Goal: Task Accomplishment & Management: Complete application form

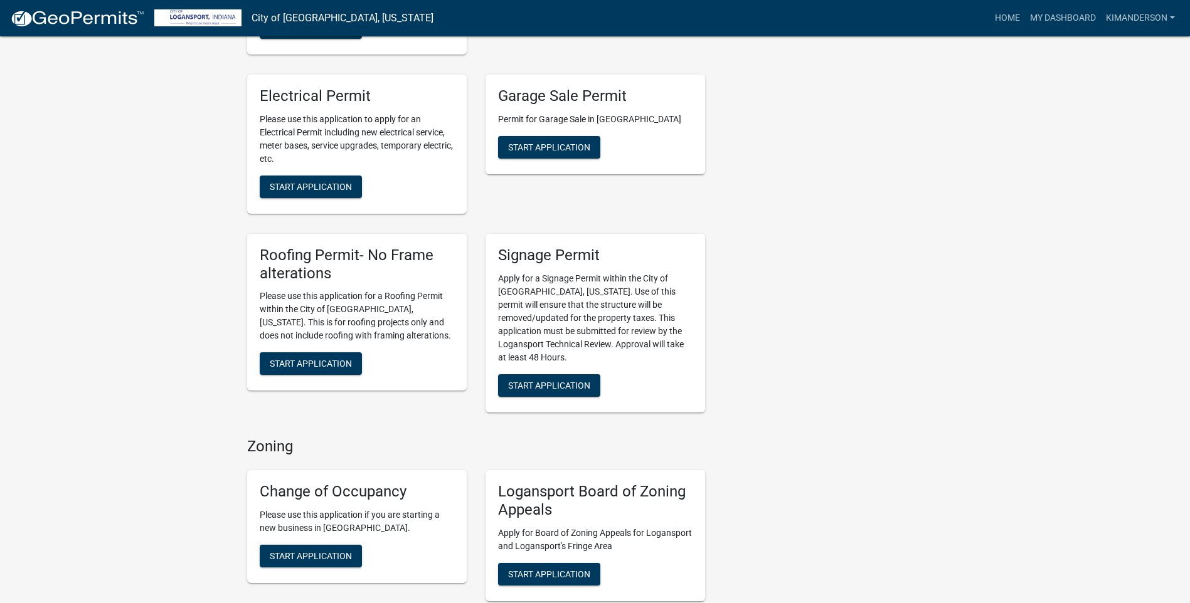
scroll to position [564, 0]
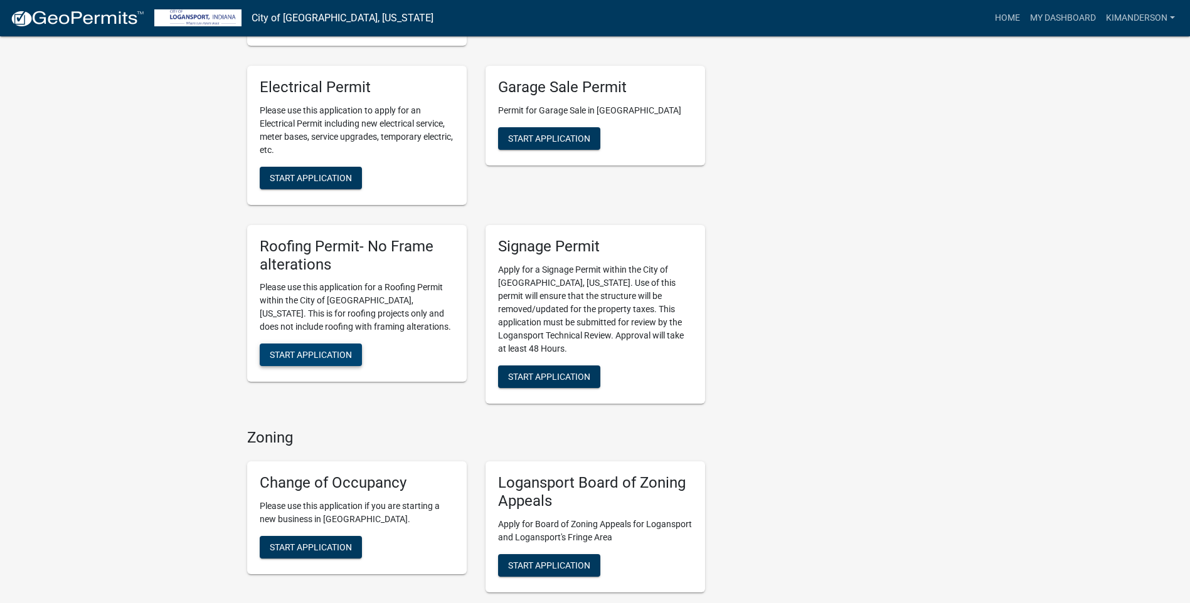
click at [290, 344] on button "Start Application" at bounding box center [311, 355] width 102 height 23
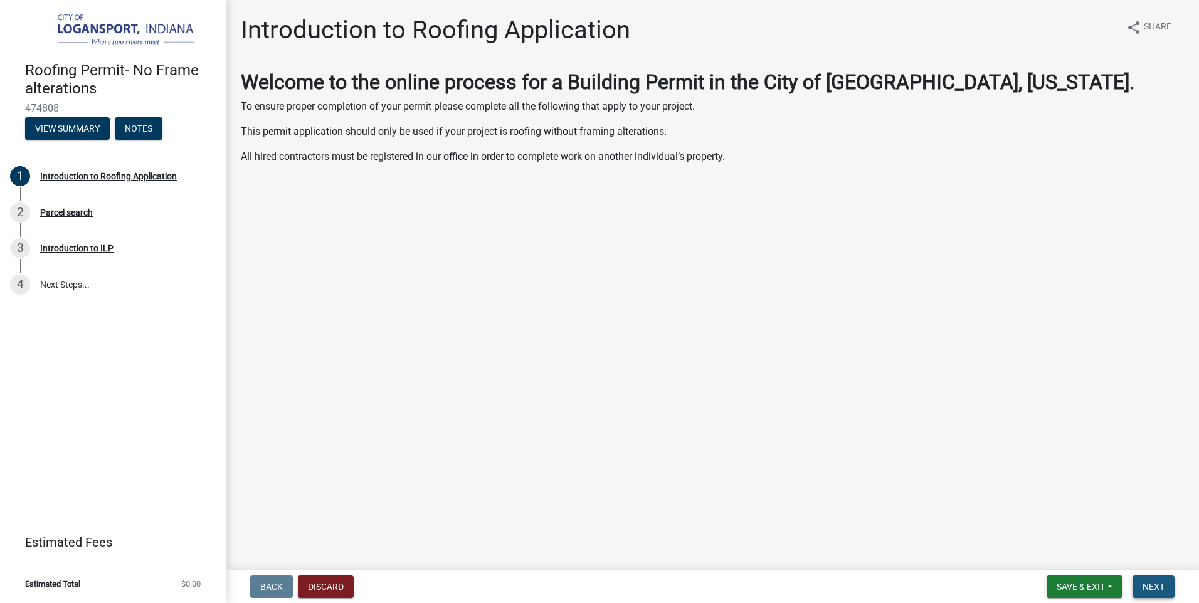
click at [1149, 585] on span "Next" at bounding box center [1154, 587] width 22 height 10
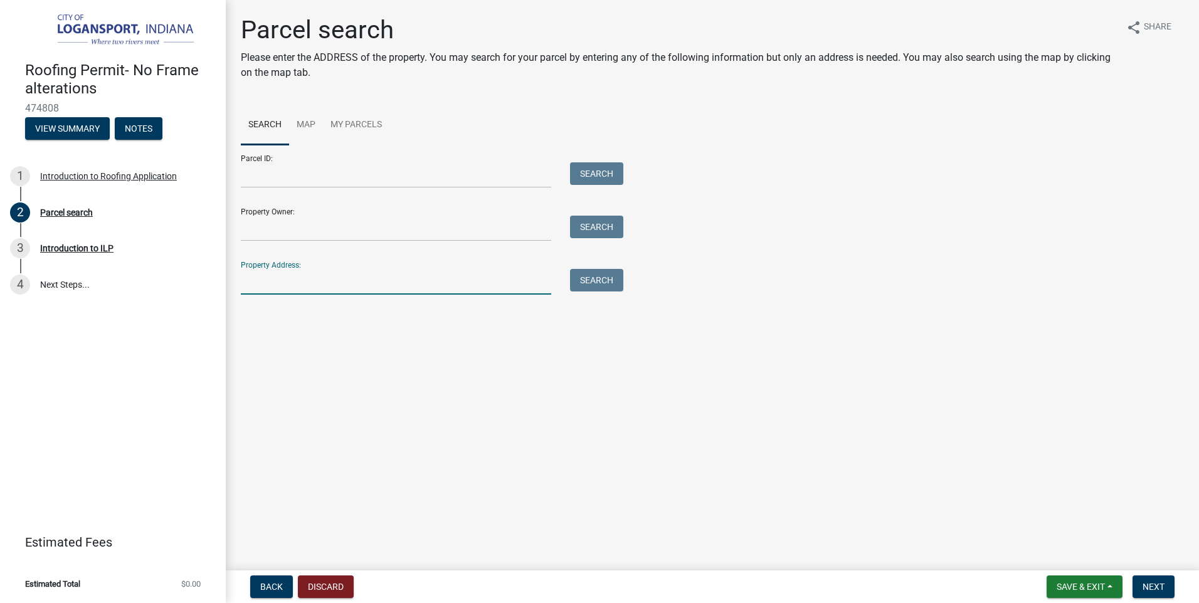
click at [312, 284] on input "Property Address:" at bounding box center [396, 282] width 310 height 26
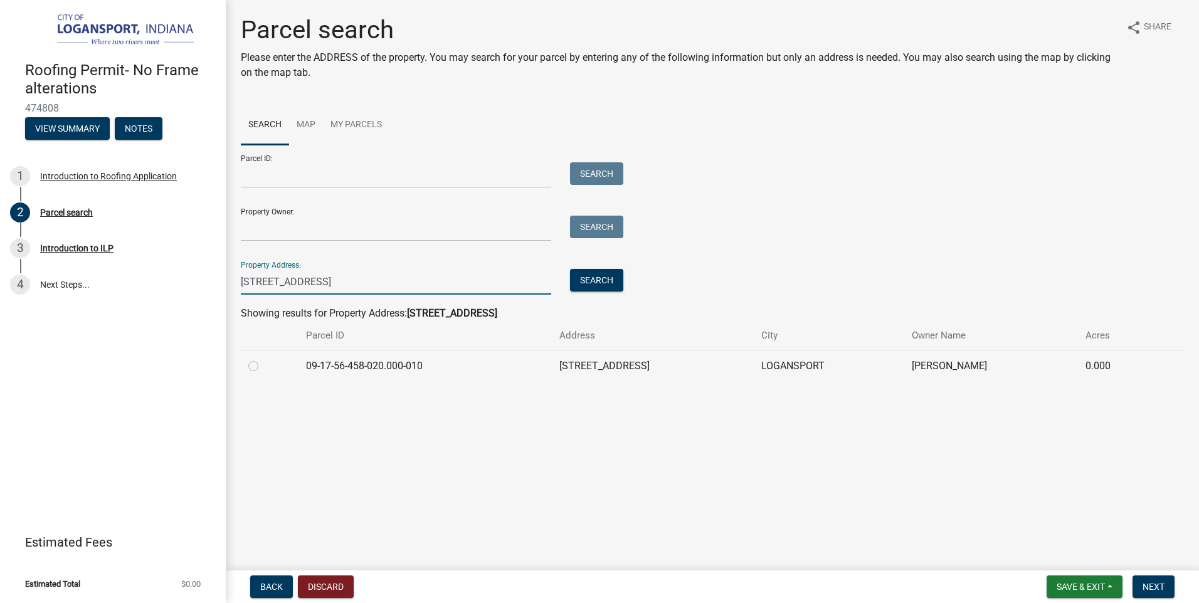
type input "531 W Broadway"
click at [263, 359] on label at bounding box center [263, 359] width 0 height 0
click at [263, 367] on input "radio" at bounding box center [267, 363] width 8 height 8
radio input "true"
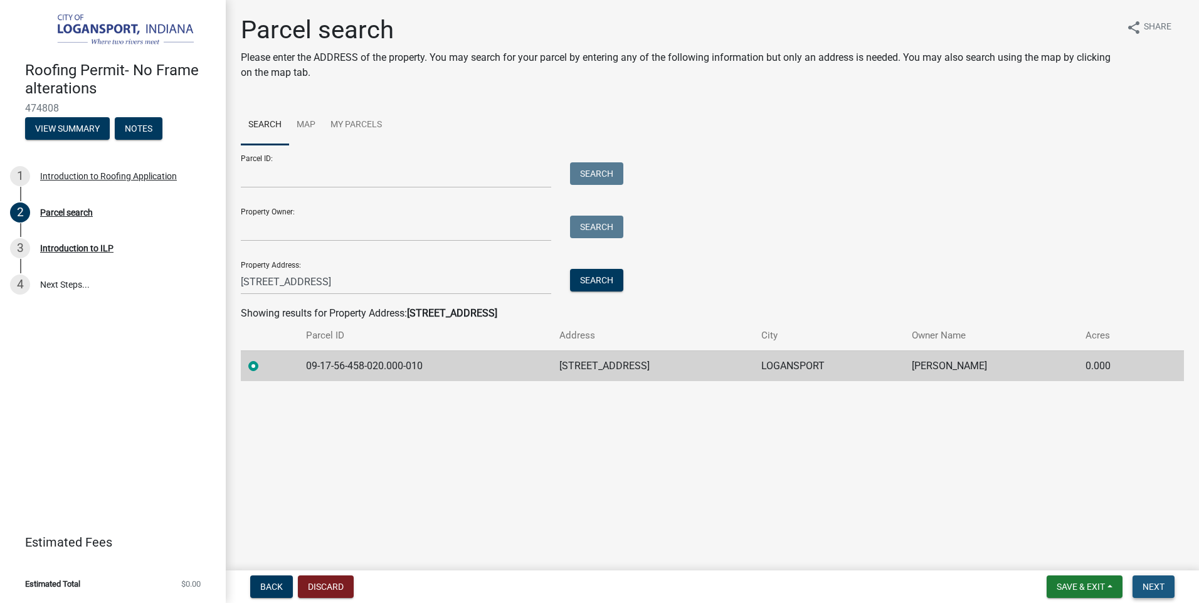
click at [1153, 579] on button "Next" at bounding box center [1154, 587] width 42 height 23
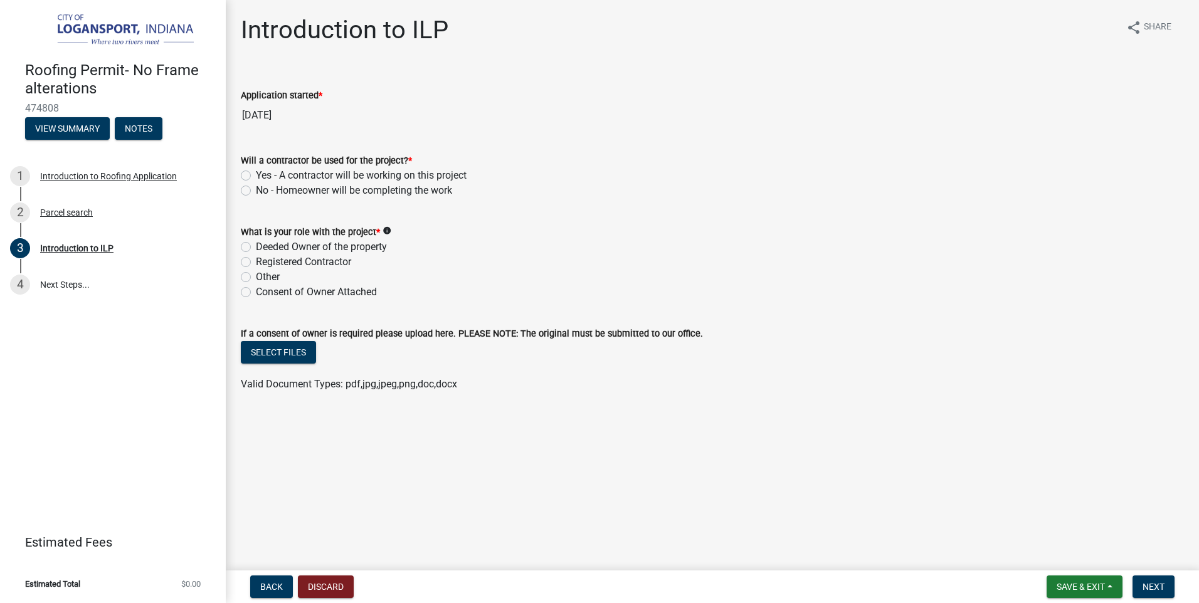
click at [256, 174] on label "Yes - A contractor will be working on this project" at bounding box center [361, 175] width 211 height 15
click at [256, 174] on input "Yes - A contractor will be working on this project" at bounding box center [260, 172] width 8 height 8
radio input "true"
click at [256, 264] on label "Registered Contractor" at bounding box center [303, 262] width 95 height 15
click at [256, 263] on input "Registered Contractor" at bounding box center [260, 259] width 8 height 8
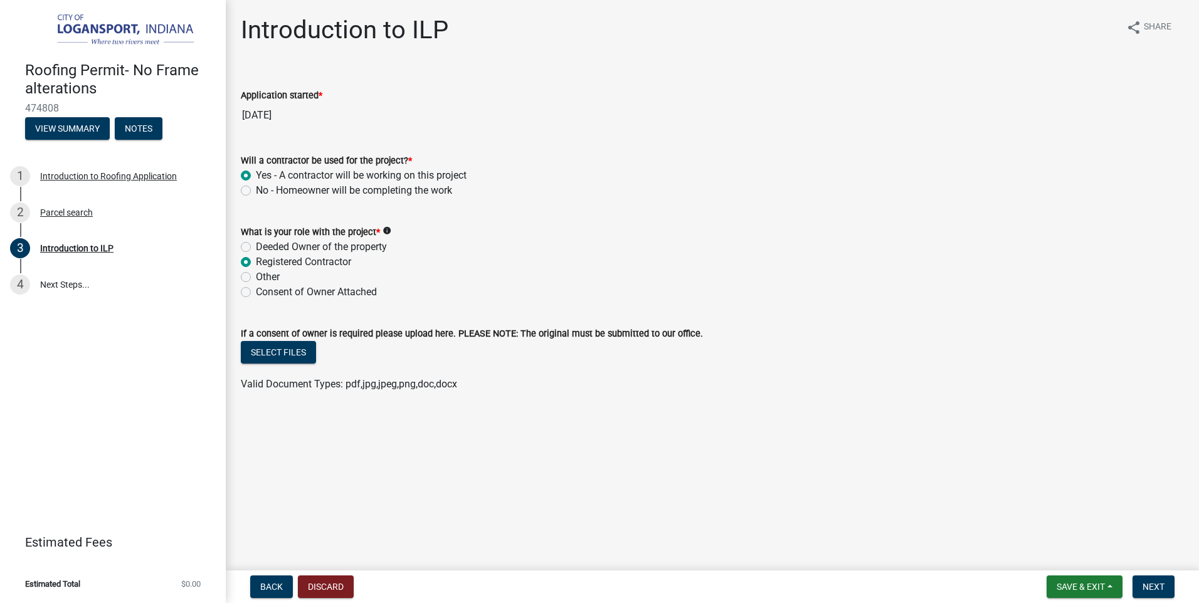
radio input "true"
click at [1163, 584] on span "Next" at bounding box center [1154, 587] width 22 height 10
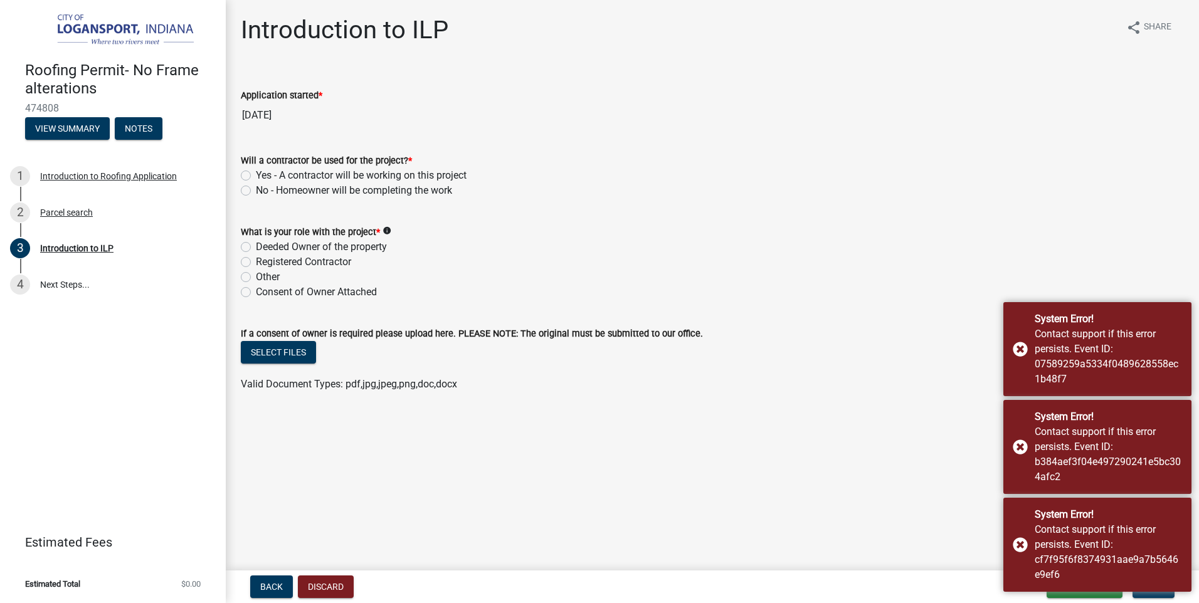
click at [256, 171] on label "Yes - A contractor will be working on this project" at bounding box center [361, 175] width 211 height 15
click at [256, 171] on input "Yes - A contractor will be working on this project" at bounding box center [260, 172] width 8 height 8
radio input "true"
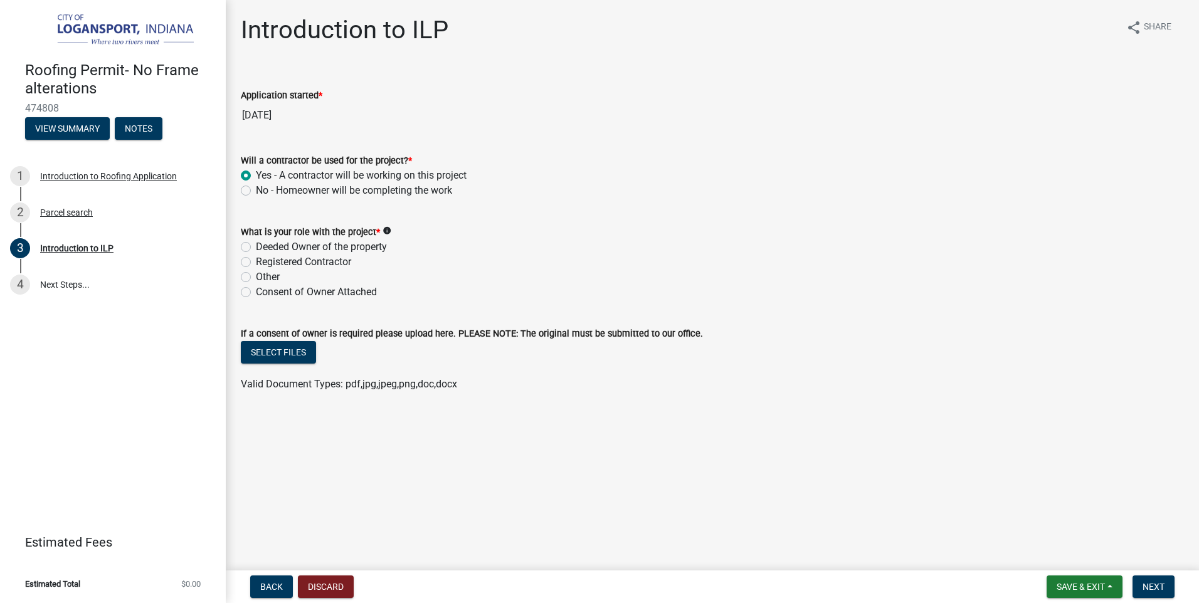
click at [256, 263] on label "Registered Contractor" at bounding box center [303, 262] width 95 height 15
click at [256, 263] on input "Registered Contractor" at bounding box center [260, 259] width 8 height 8
radio input "true"
click at [1167, 582] on button "Next" at bounding box center [1154, 587] width 42 height 23
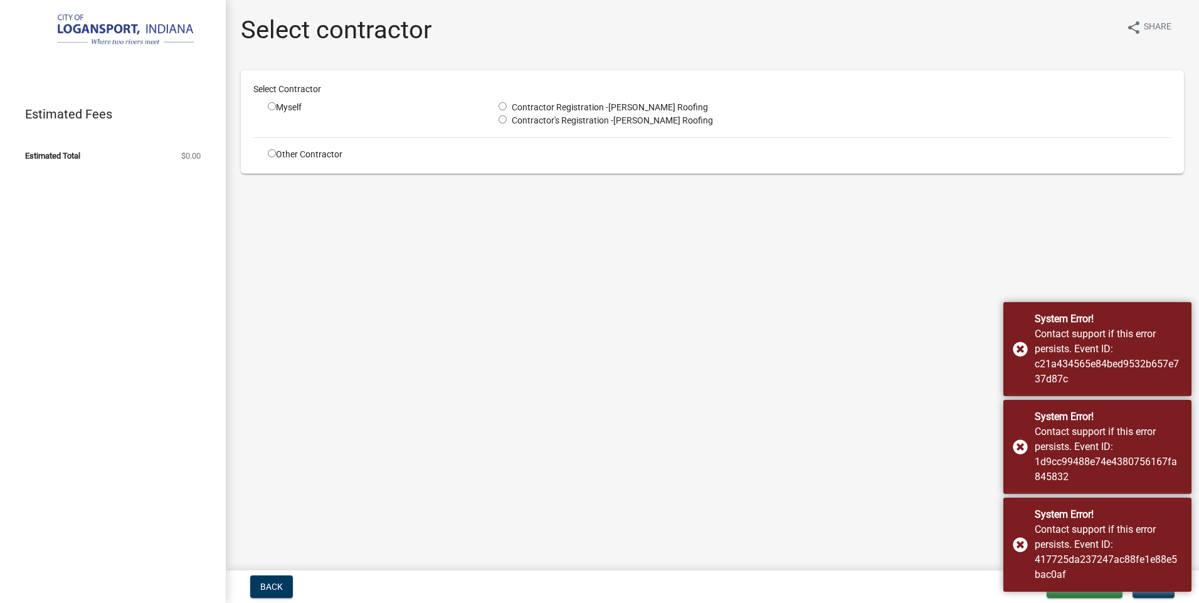
click at [92, 33] on img at bounding box center [115, 30] width 181 height 35
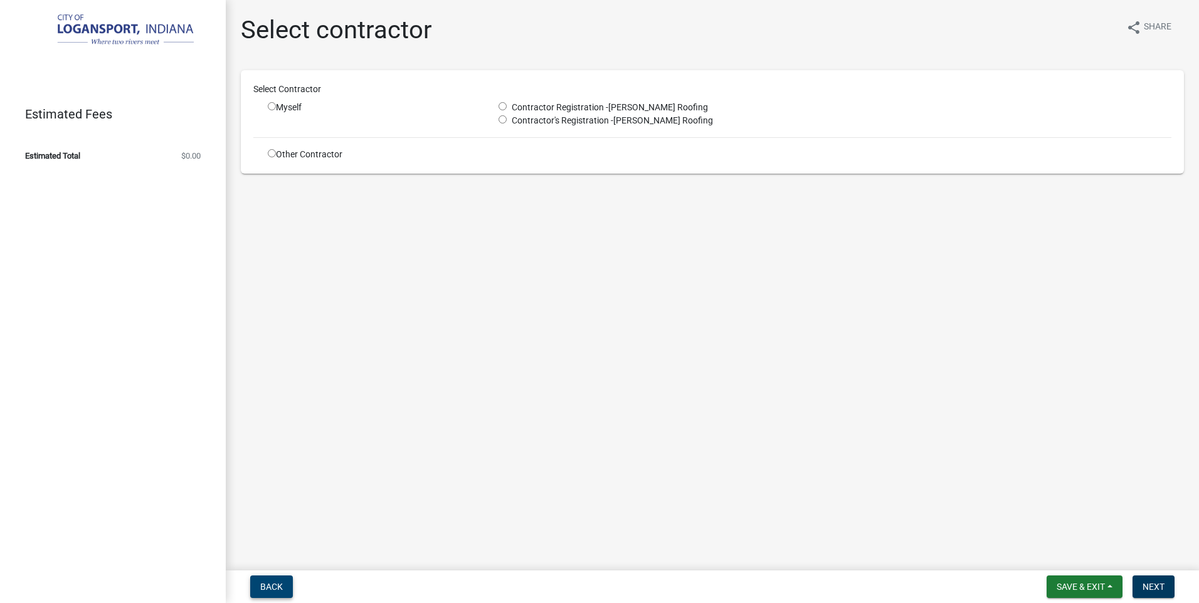
click at [263, 590] on span "Back" at bounding box center [271, 587] width 23 height 10
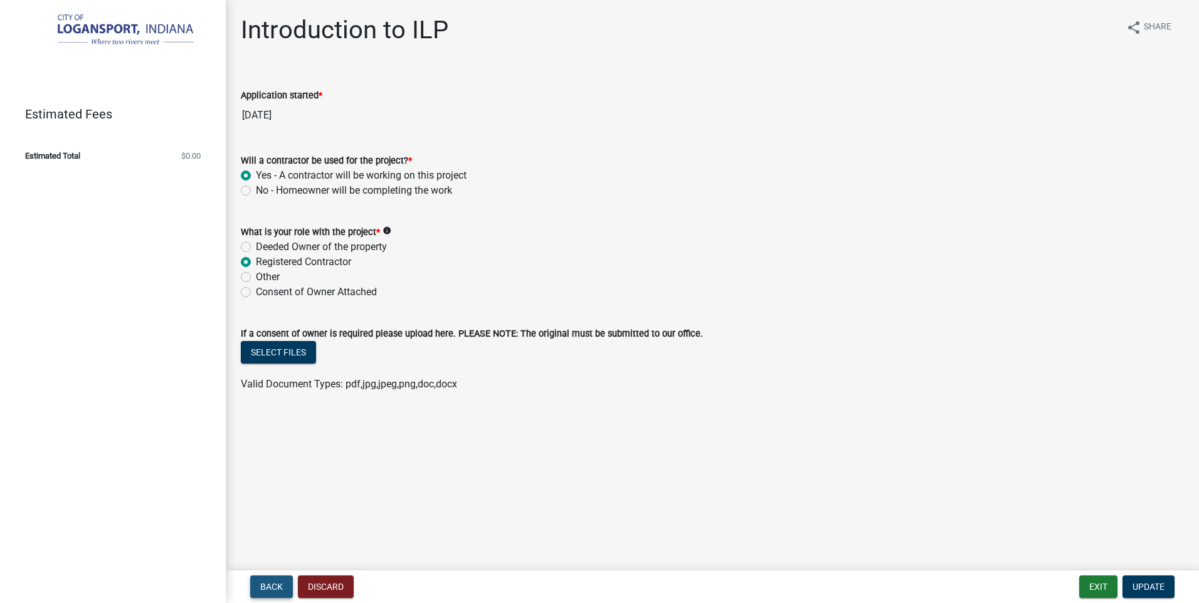
click at [263, 590] on span "Back" at bounding box center [271, 587] width 23 height 10
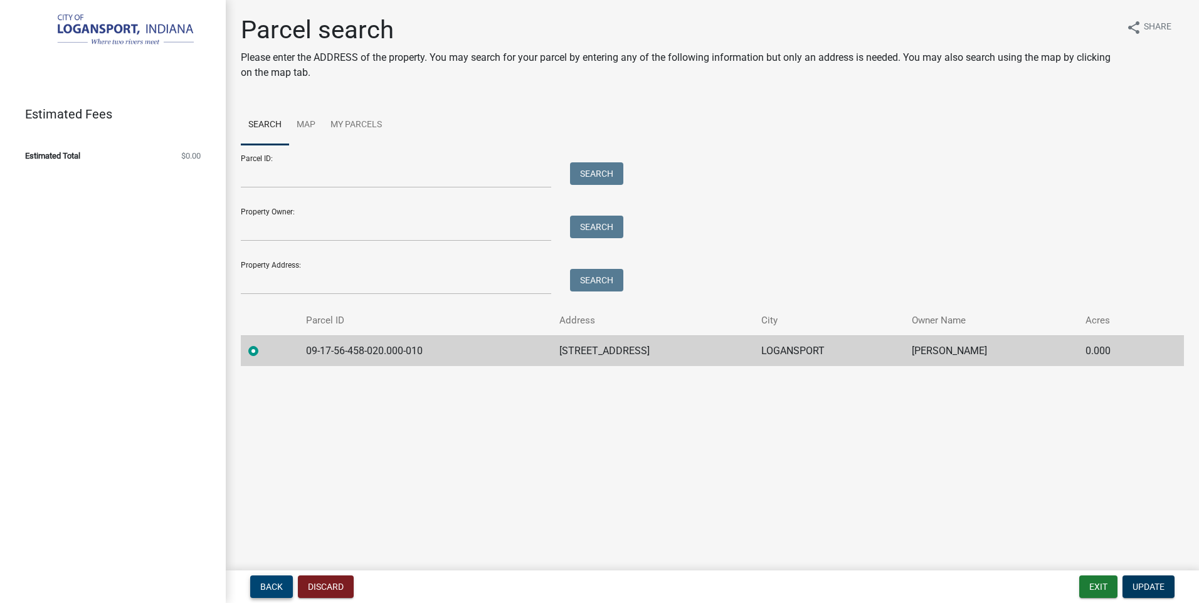
click at [263, 590] on span "Back" at bounding box center [271, 587] width 23 height 10
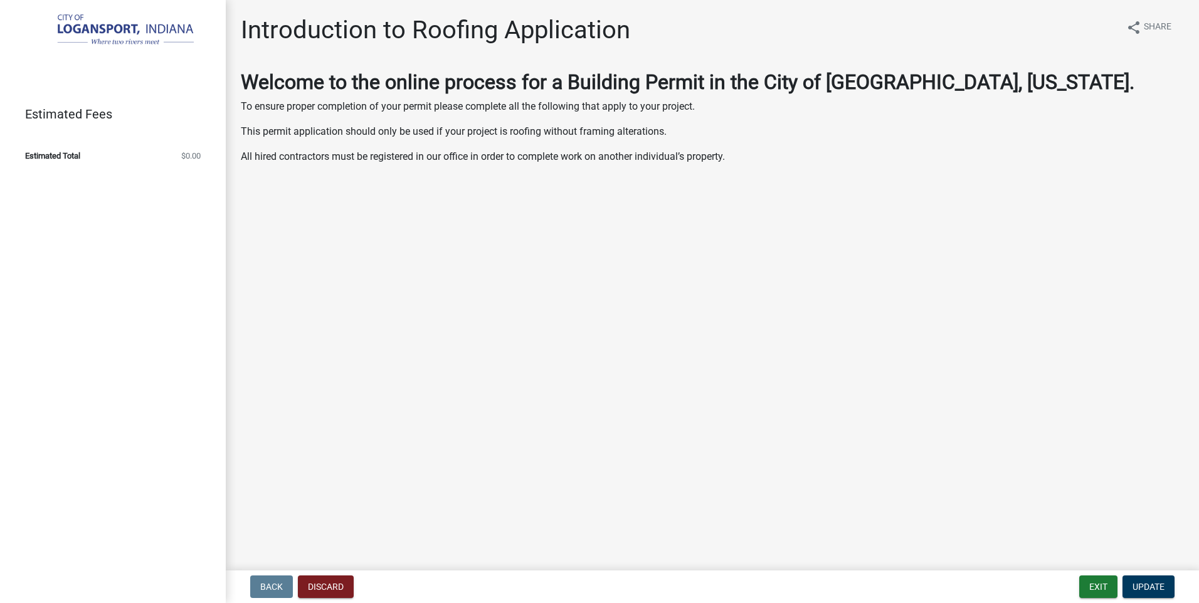
click at [120, 36] on img at bounding box center [115, 30] width 181 height 35
click at [341, 29] on h1 "Introduction to Roofing Application" at bounding box center [435, 30] width 389 height 30
click at [1088, 584] on button "Exit" at bounding box center [1098, 587] width 38 height 23
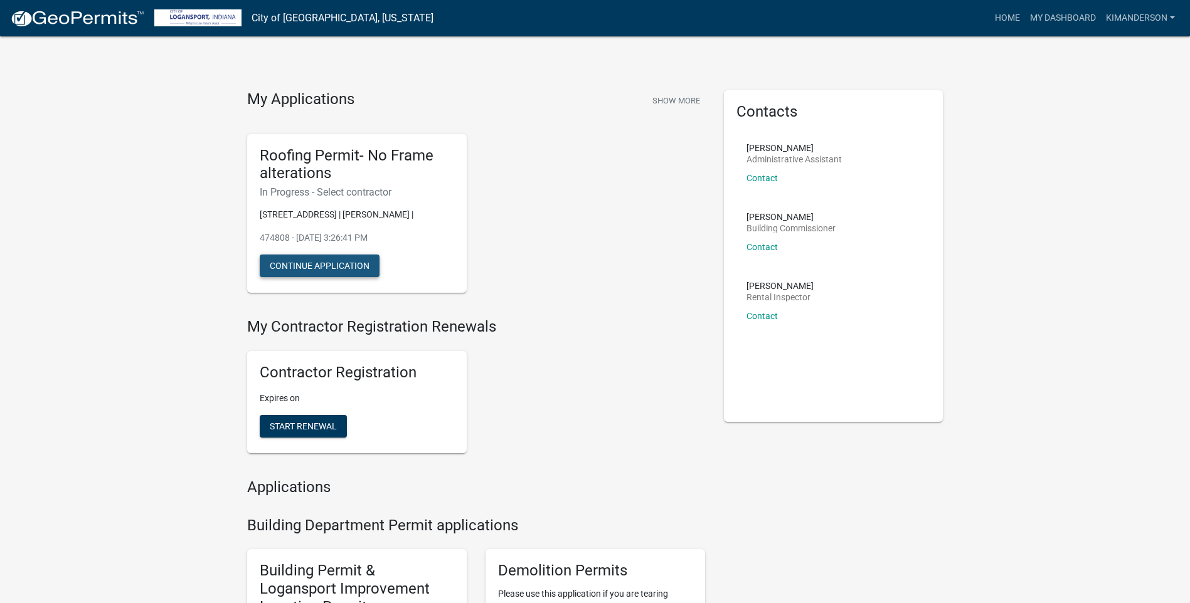
click at [338, 263] on button "Continue Application" at bounding box center [320, 266] width 120 height 23
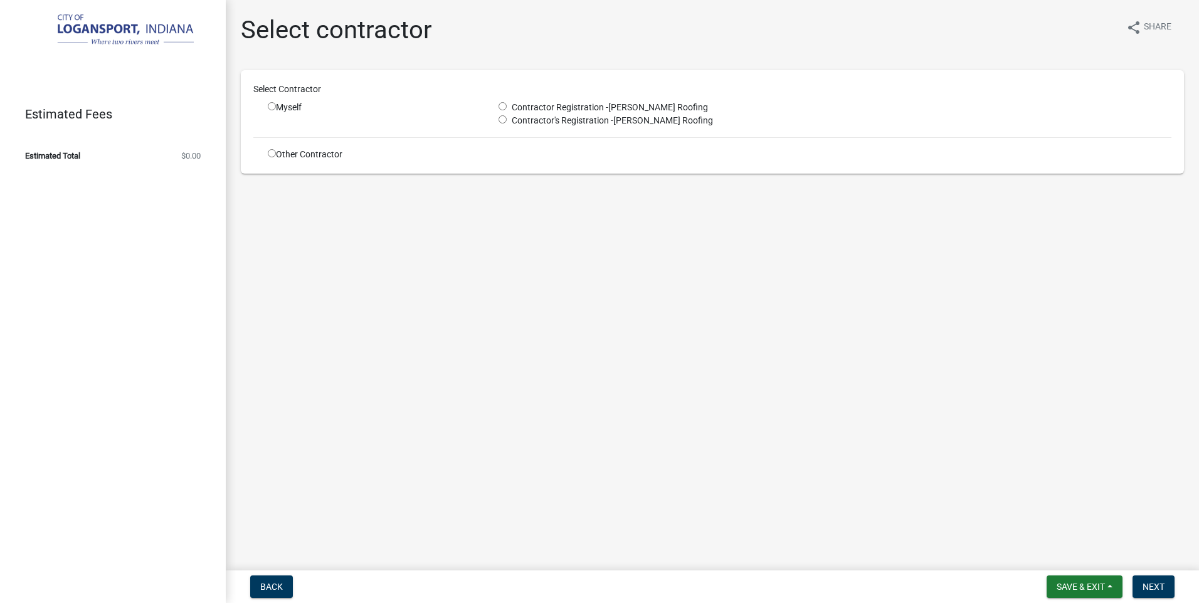
click at [505, 107] on input "radio" at bounding box center [503, 106] width 8 height 8
radio input "true"
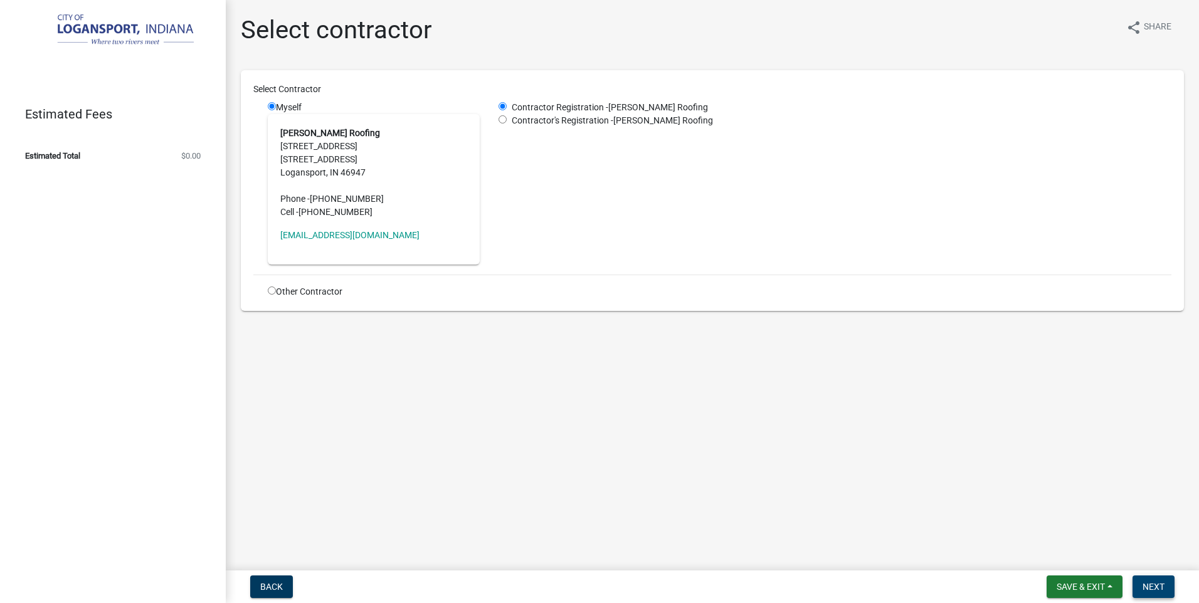
click at [1150, 583] on span "Next" at bounding box center [1154, 587] width 22 height 10
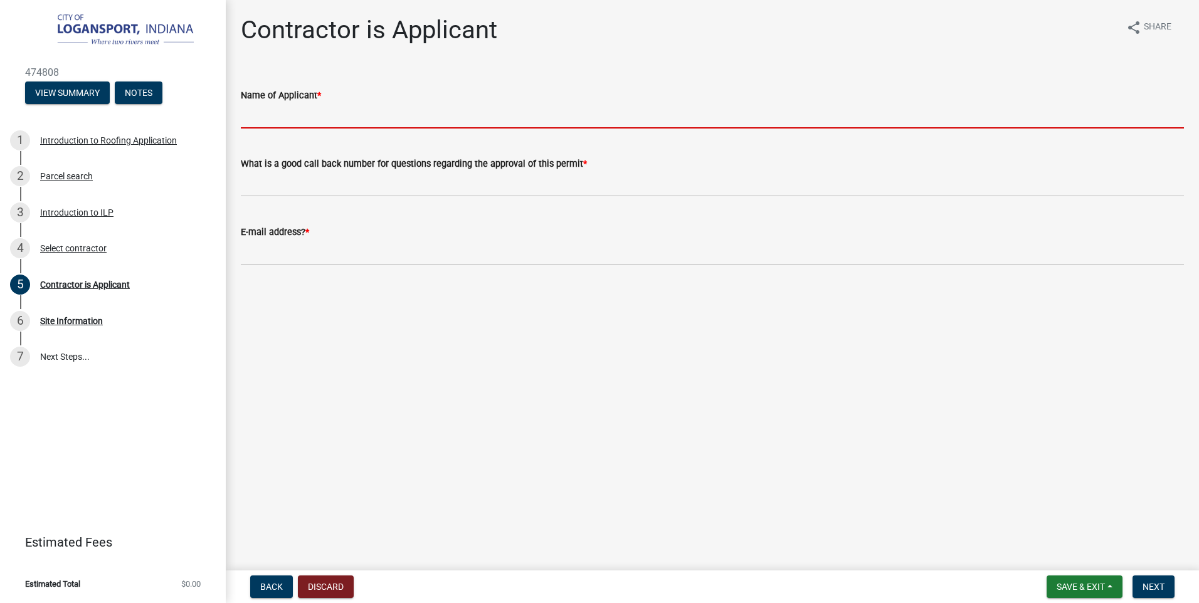
click at [290, 108] on input "Name of Applicant *" at bounding box center [712, 116] width 943 height 26
type input "Kim (Reid) Anderson"
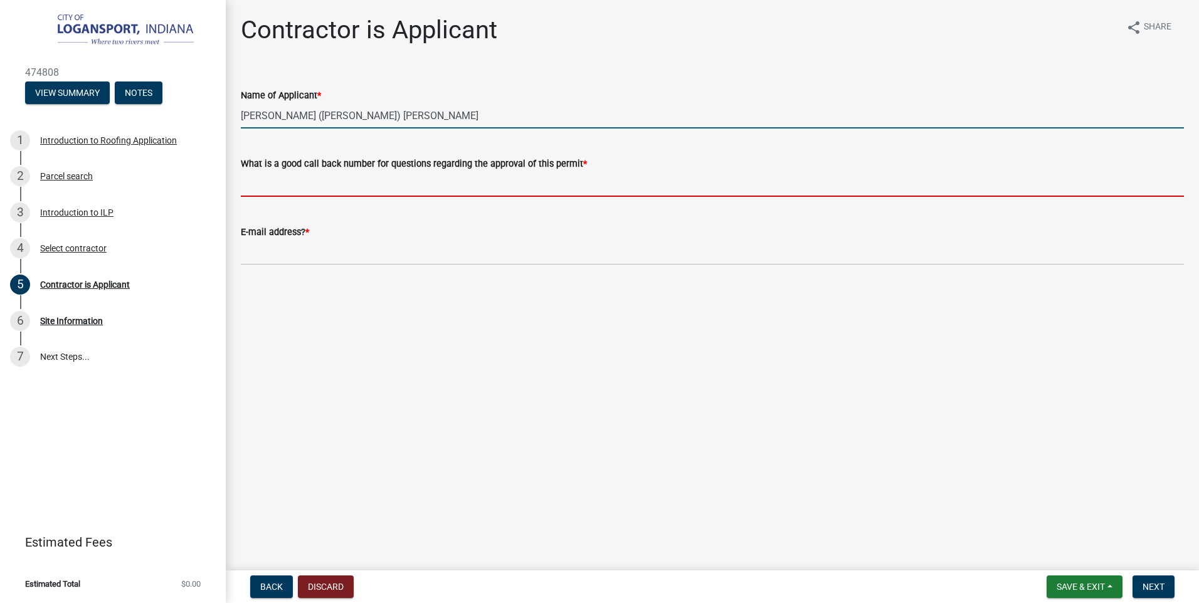
type input "5747211323"
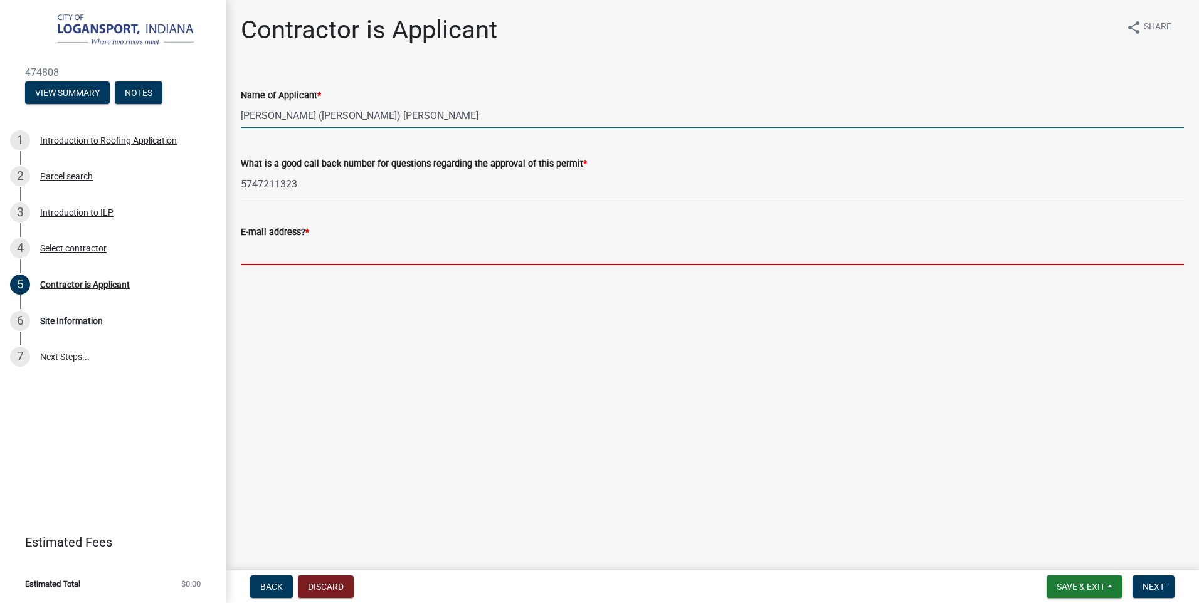
type input "kand83@comcast.net"
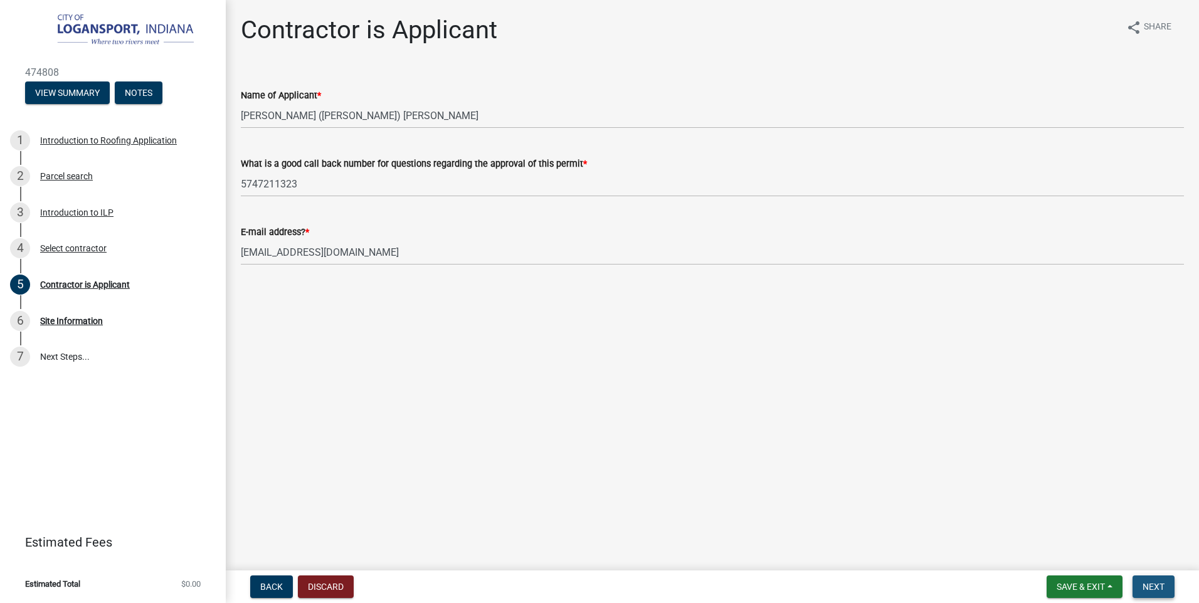
click at [1166, 588] on button "Next" at bounding box center [1154, 587] width 42 height 23
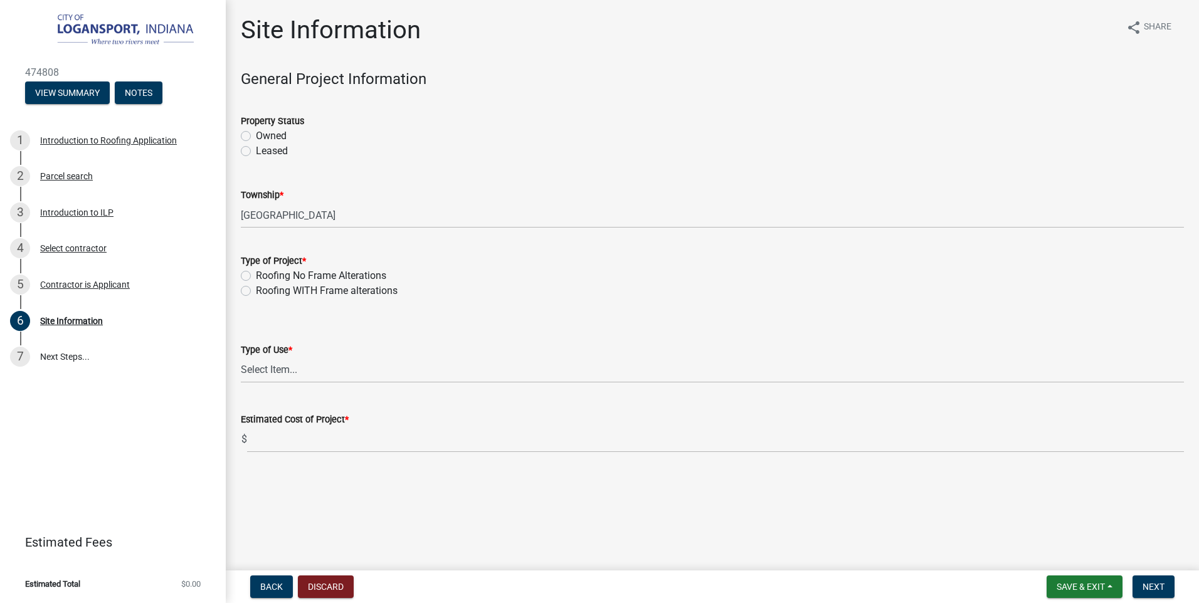
click at [256, 135] on label "Owned" at bounding box center [271, 136] width 31 height 15
click at [256, 135] on input "Owned" at bounding box center [260, 133] width 8 height 8
radio input "true"
click at [256, 276] on label "Roofing No Frame Alterations" at bounding box center [321, 275] width 130 height 15
click at [256, 276] on input "Roofing No Frame Alterations" at bounding box center [260, 272] width 8 height 8
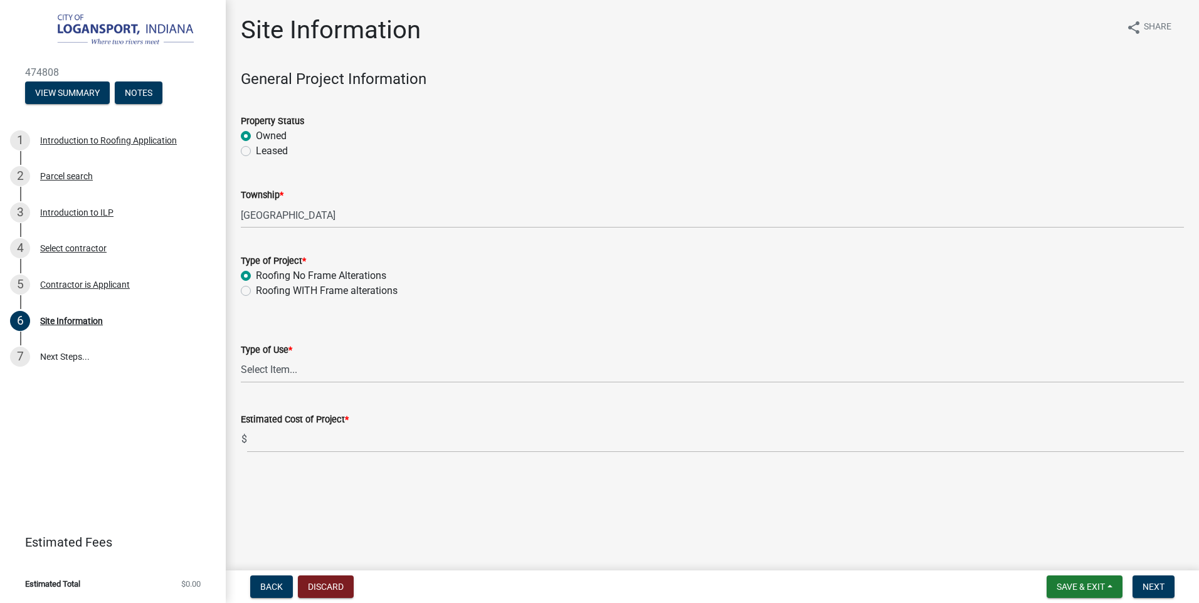
radio input "true"
click at [297, 374] on select "Select Item... Residential Commercial/Industrial Agricultural Public/Semi Public" at bounding box center [712, 370] width 943 height 26
click at [241, 357] on select "Select Item... Residential Commercial/Industrial Agricultural Public/Semi Public" at bounding box center [712, 370] width 943 height 26
select select "62802869-e470-474a-8a4c-8dbe1ccdd5ac"
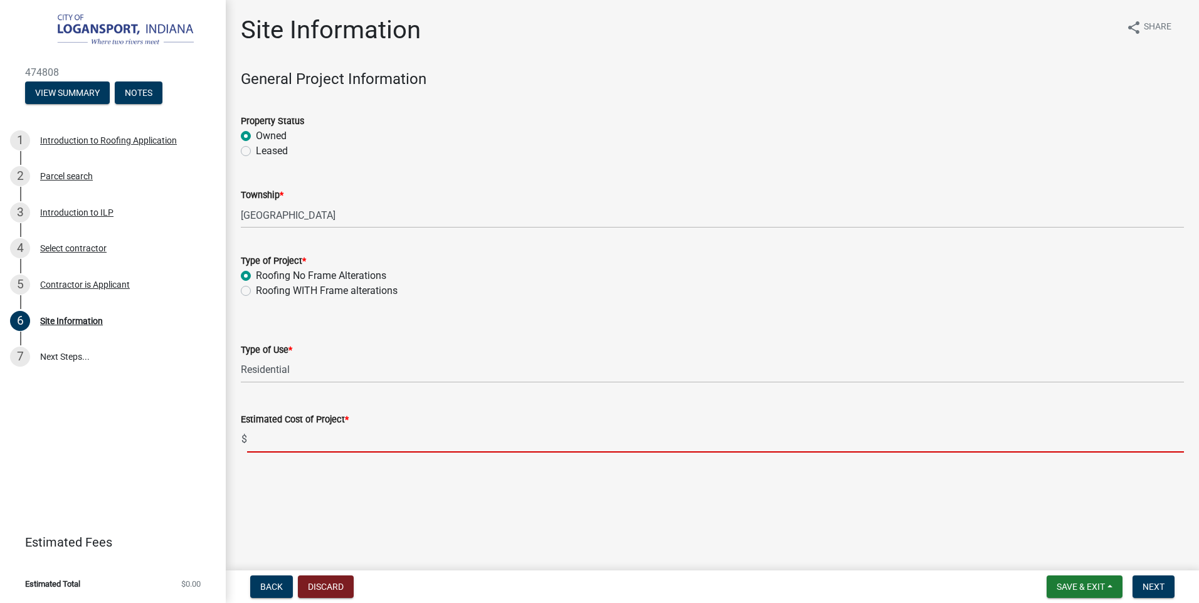
click at [295, 446] on input "text" at bounding box center [715, 440] width 937 height 26
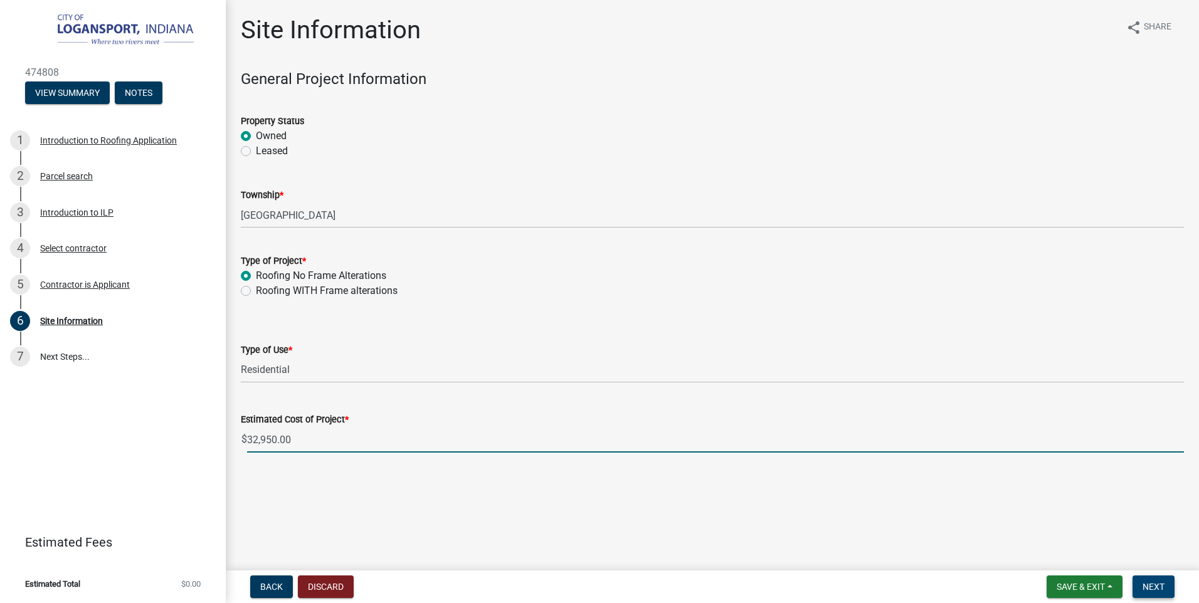
type input "32950"
click at [1152, 584] on span "Next" at bounding box center [1154, 587] width 22 height 10
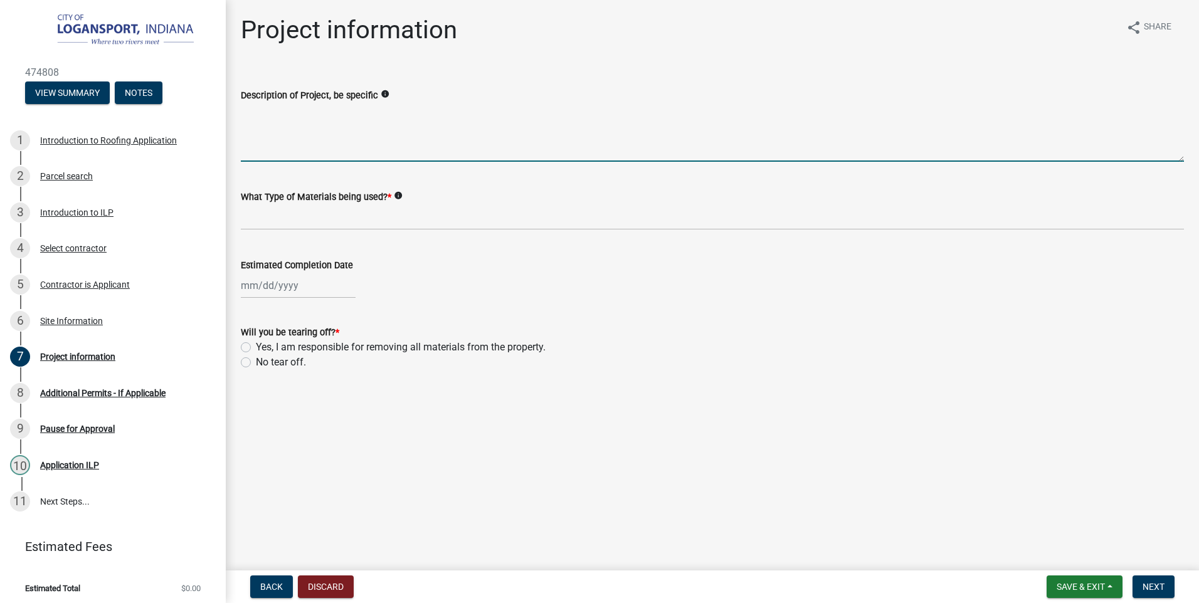
click at [272, 146] on textarea "Description of Project, be specific" at bounding box center [712, 132] width 943 height 59
type textarea "tear-off"
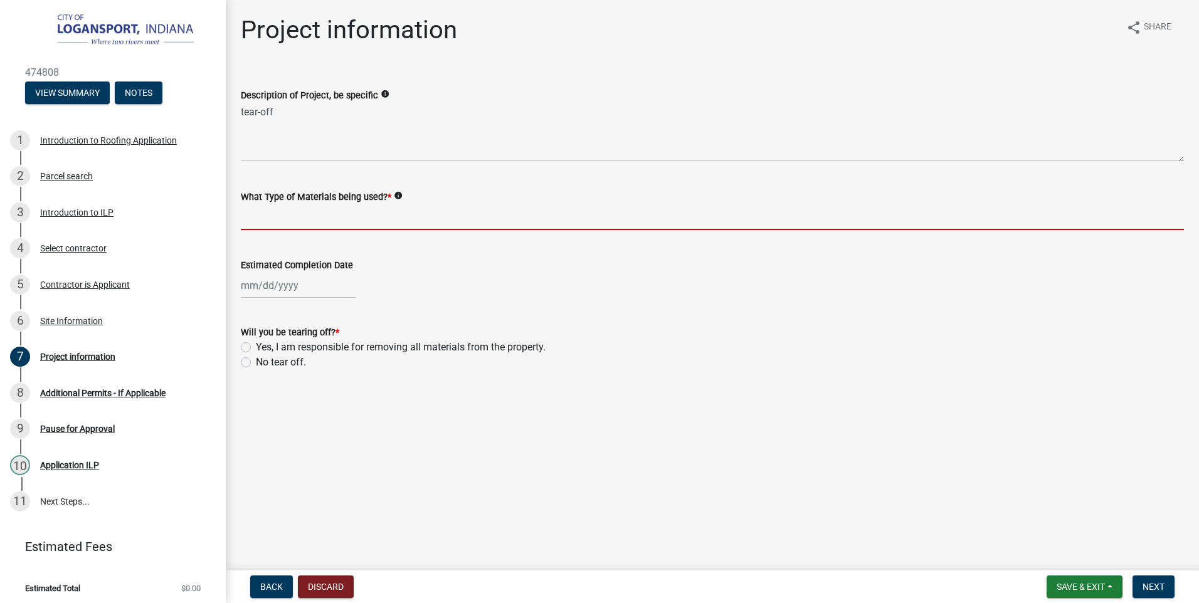
click at [347, 217] on input "What Type of Materials being used? *" at bounding box center [712, 217] width 943 height 26
type input "Dimensional Shingles"
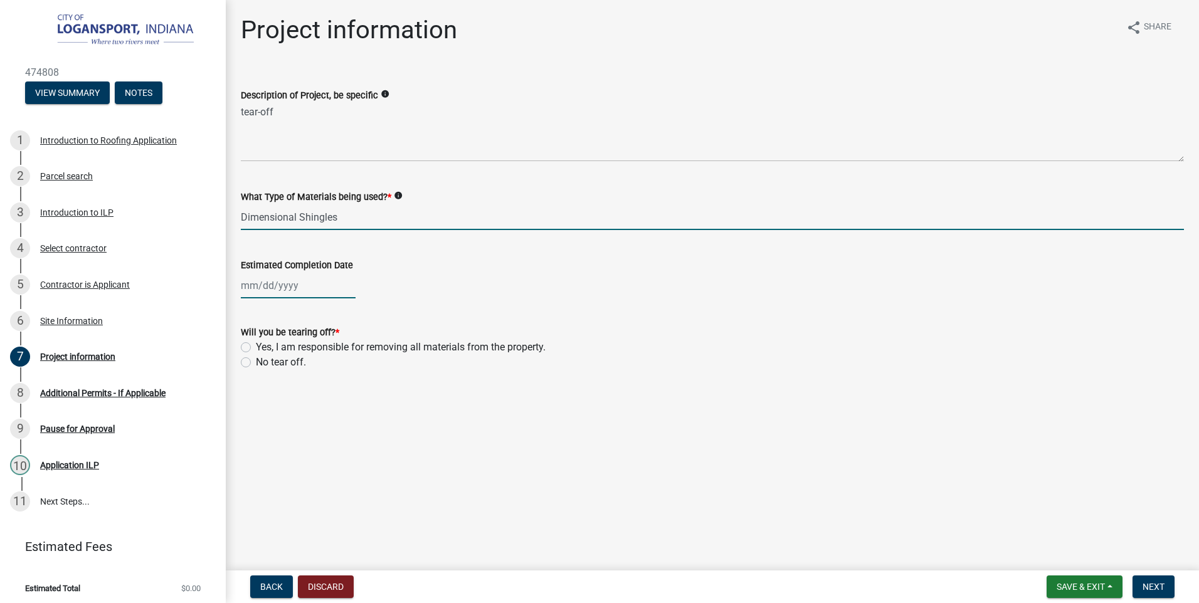
type input "09/30/2025"
select select "9"
select select "2025"
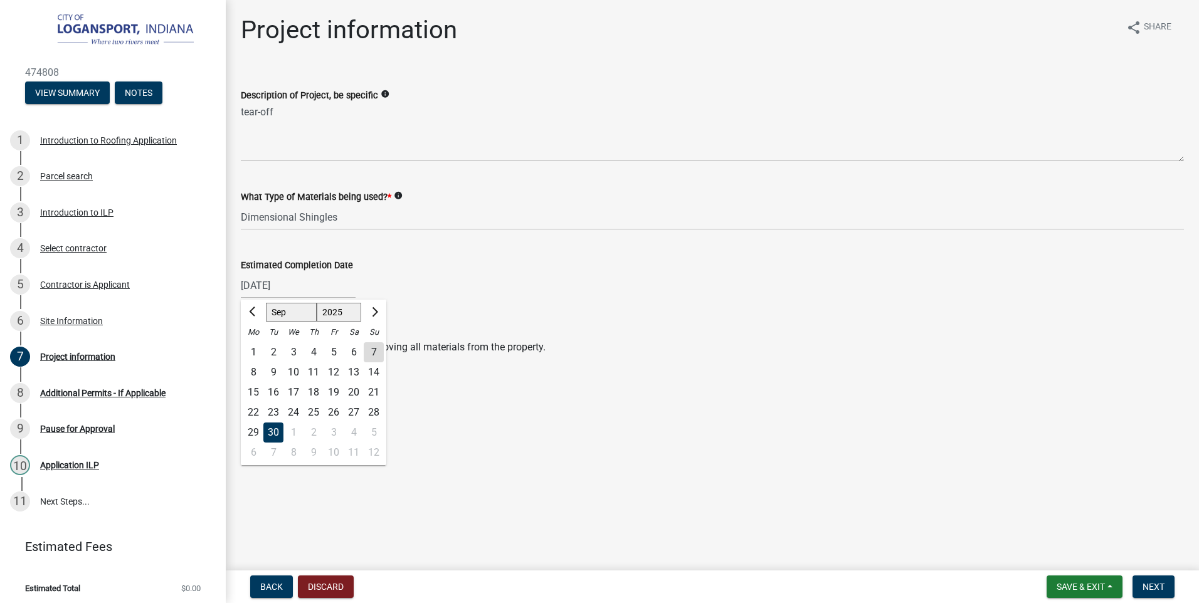
click at [580, 424] on main "Project information share Share Description of Project, be specific info tear-o…" at bounding box center [712, 283] width 973 height 566
click at [256, 348] on label "Yes, I am responsible for removing all materials from the property." at bounding box center [401, 347] width 290 height 15
click at [256, 348] on input "Yes, I am responsible for removing all materials from the property." at bounding box center [260, 344] width 8 height 8
radio input "true"
click at [1137, 591] on button "Next" at bounding box center [1154, 587] width 42 height 23
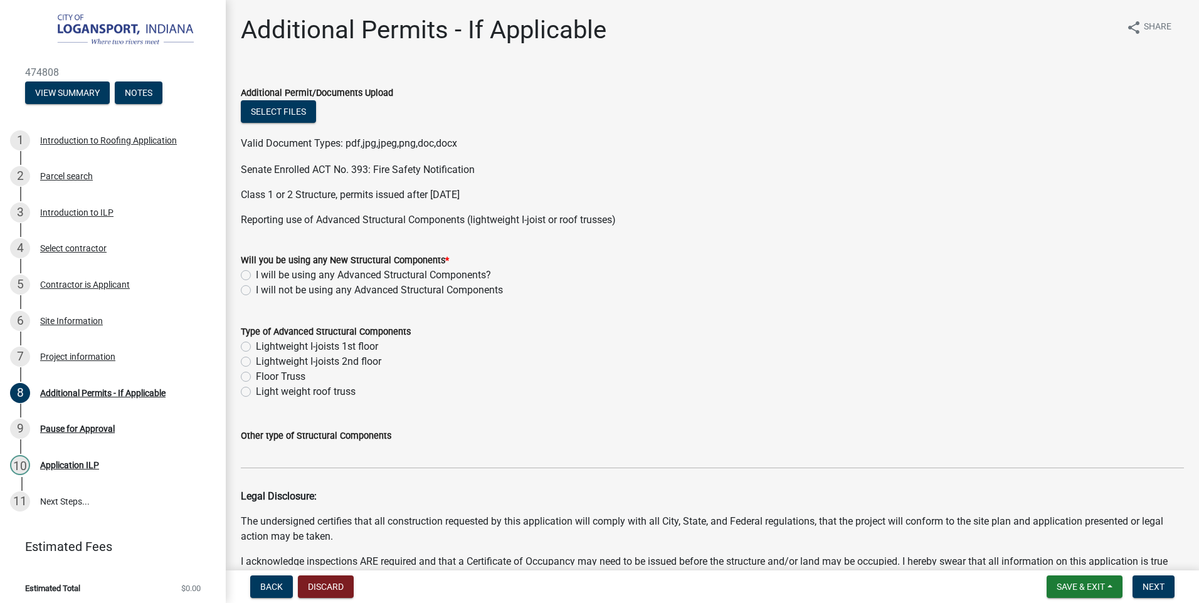
click at [256, 290] on label "I will not be using any Advanced Structural Components" at bounding box center [379, 290] width 247 height 15
click at [256, 290] on input "I will not be using any Advanced Structural Components" at bounding box center [260, 287] width 8 height 8
radio input "true"
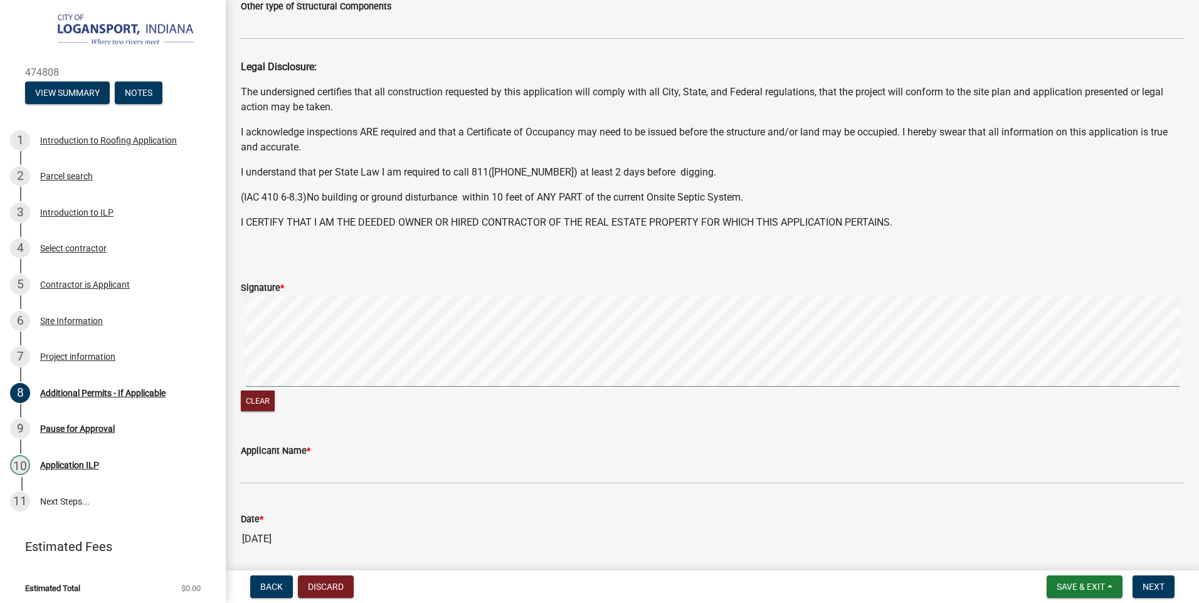
scroll to position [439, 0]
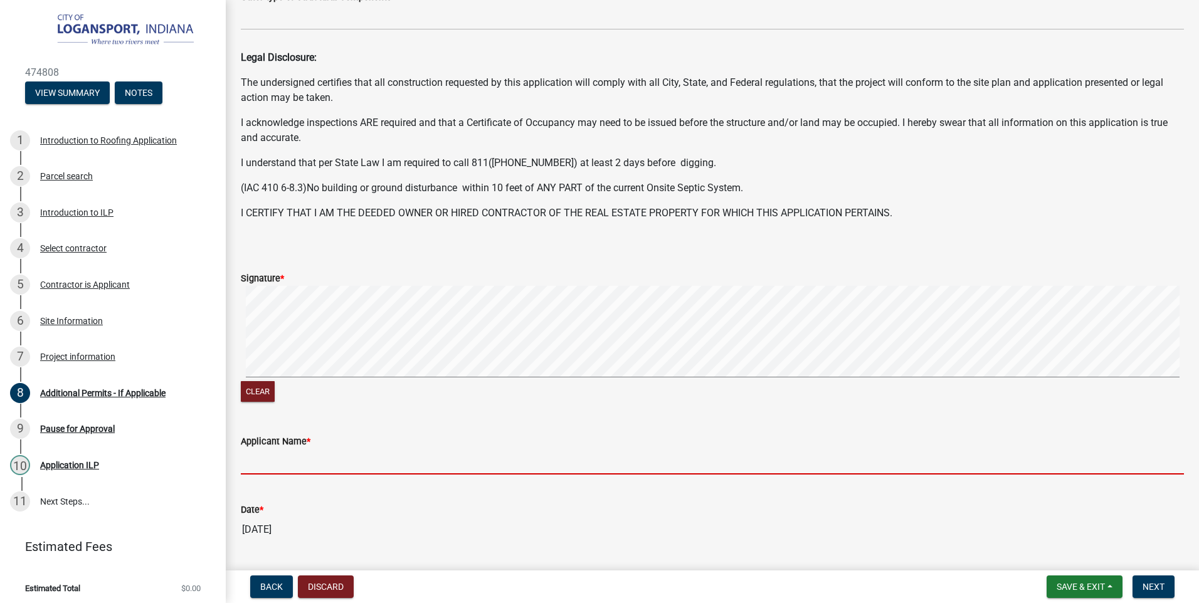
click at [338, 455] on input "Applicant Name *" at bounding box center [712, 462] width 943 height 26
type input "Kim Anderson"
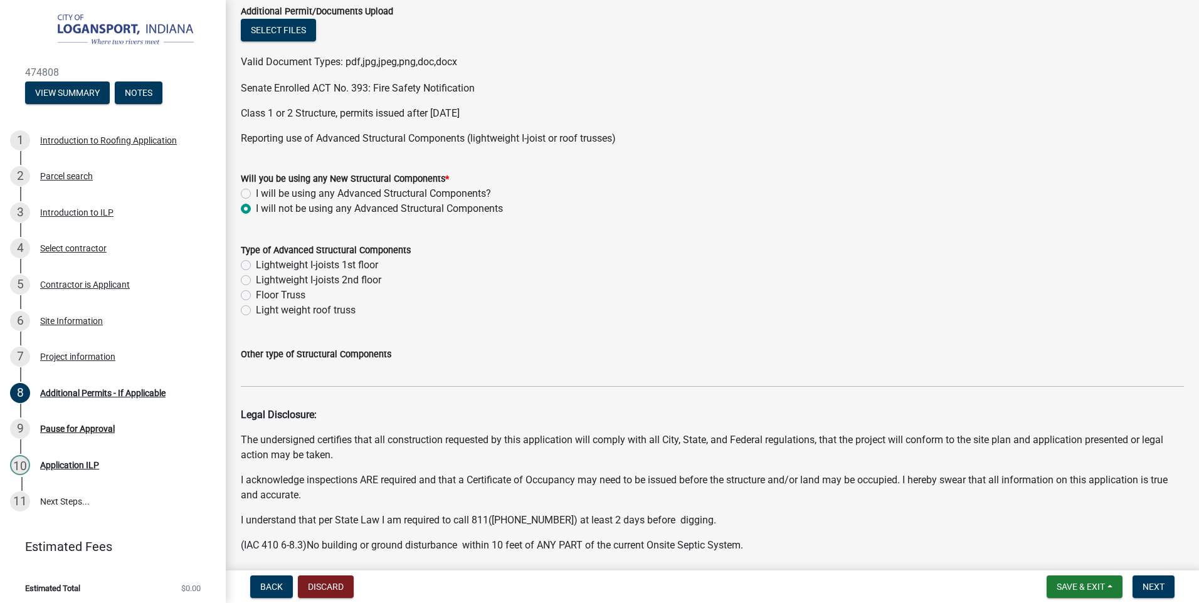
scroll to position [0, 0]
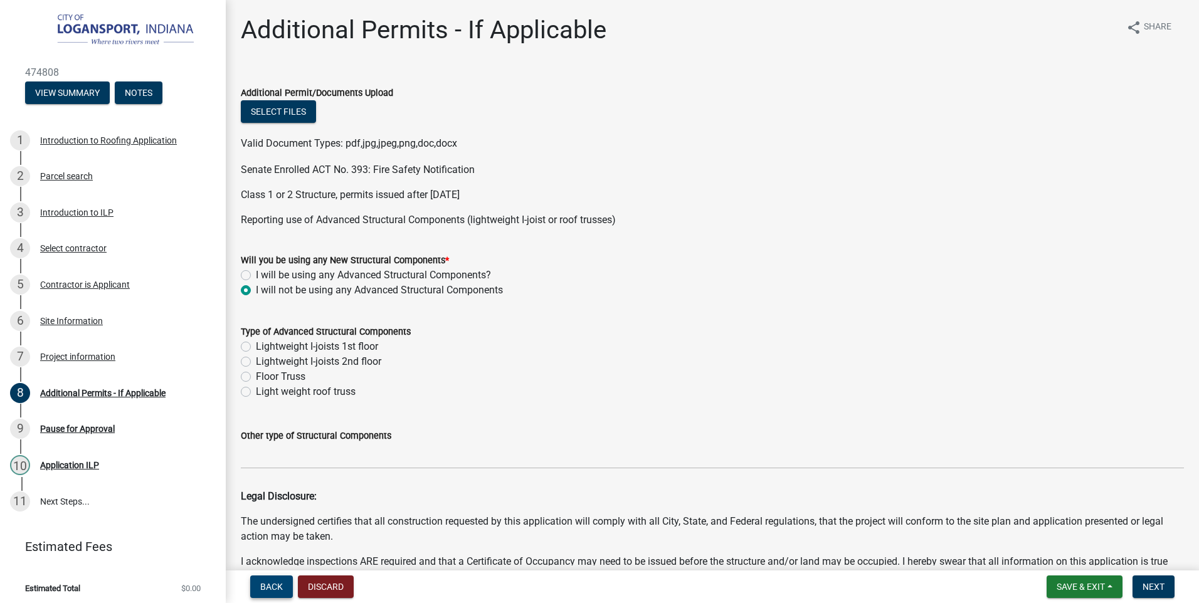
click at [269, 586] on span "Back" at bounding box center [271, 587] width 23 height 10
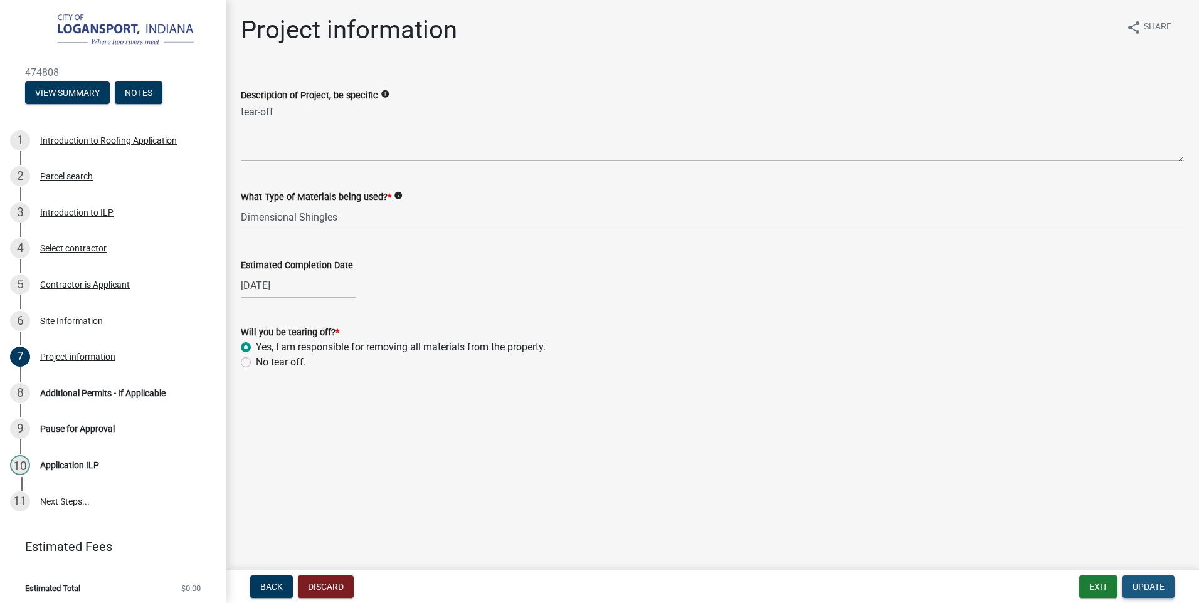
click at [1146, 588] on span "Update" at bounding box center [1149, 587] width 32 height 10
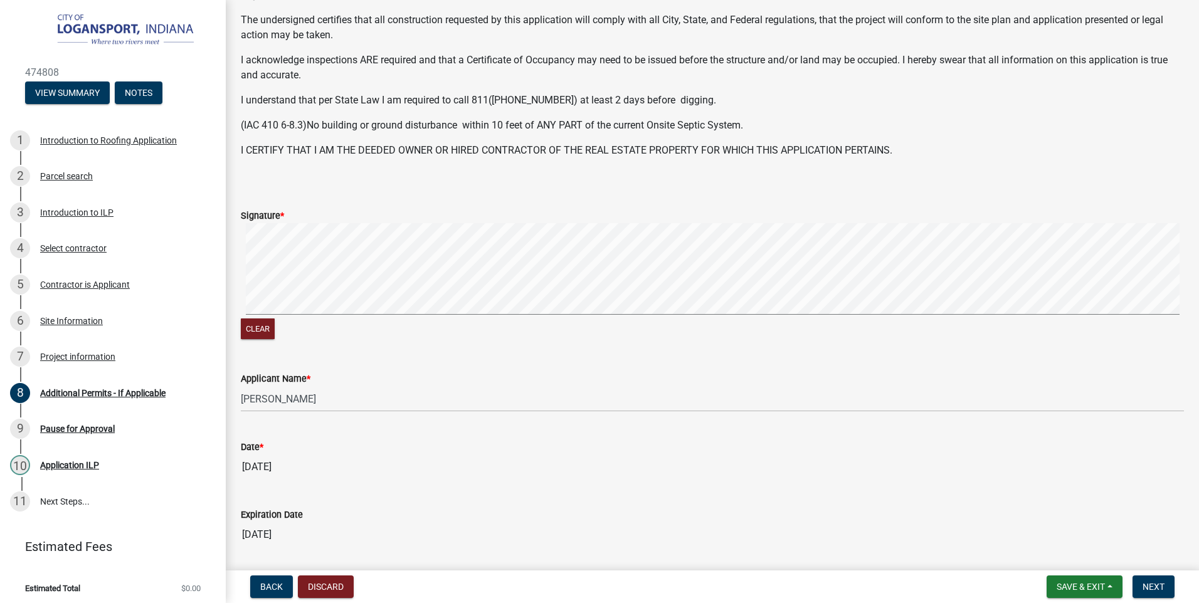
scroll to position [544, 0]
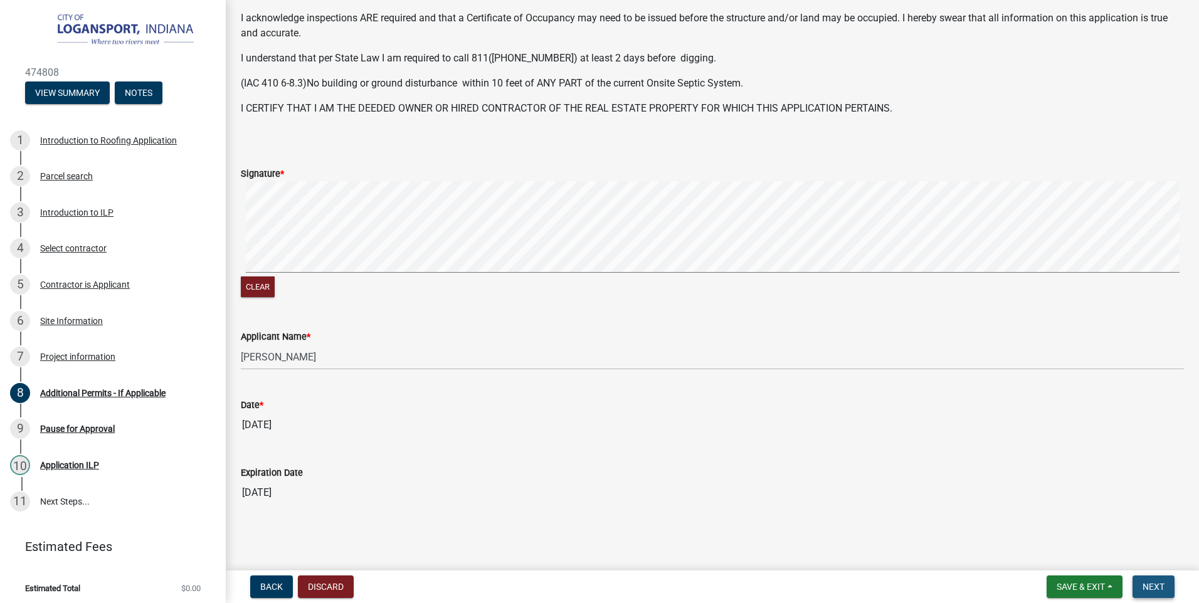
click at [1161, 588] on span "Next" at bounding box center [1154, 587] width 22 height 10
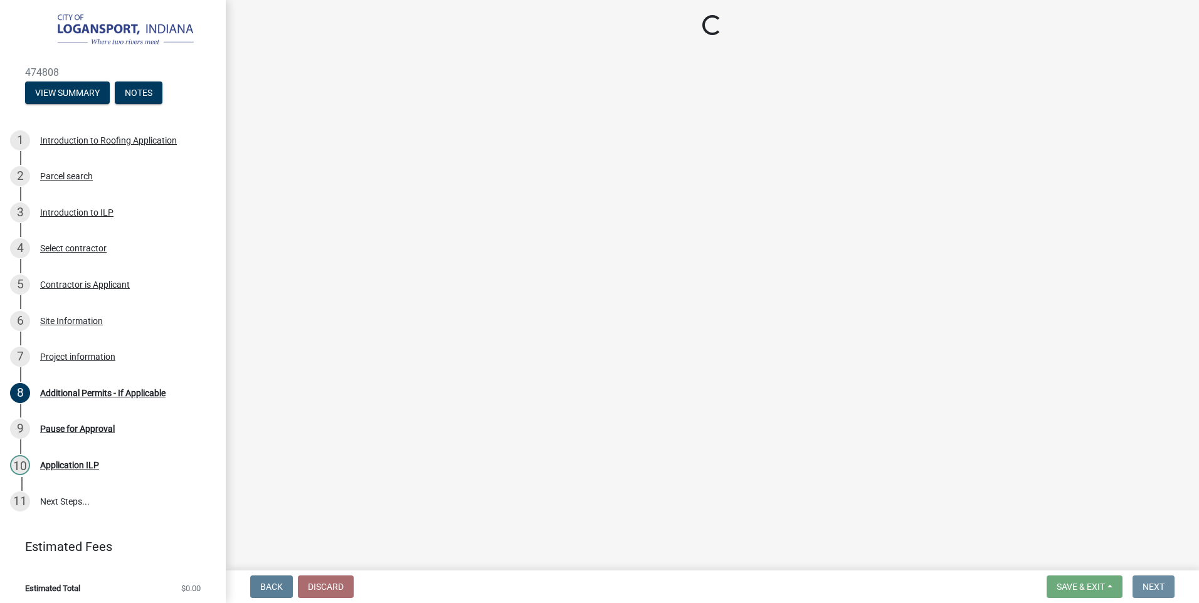
scroll to position [0, 0]
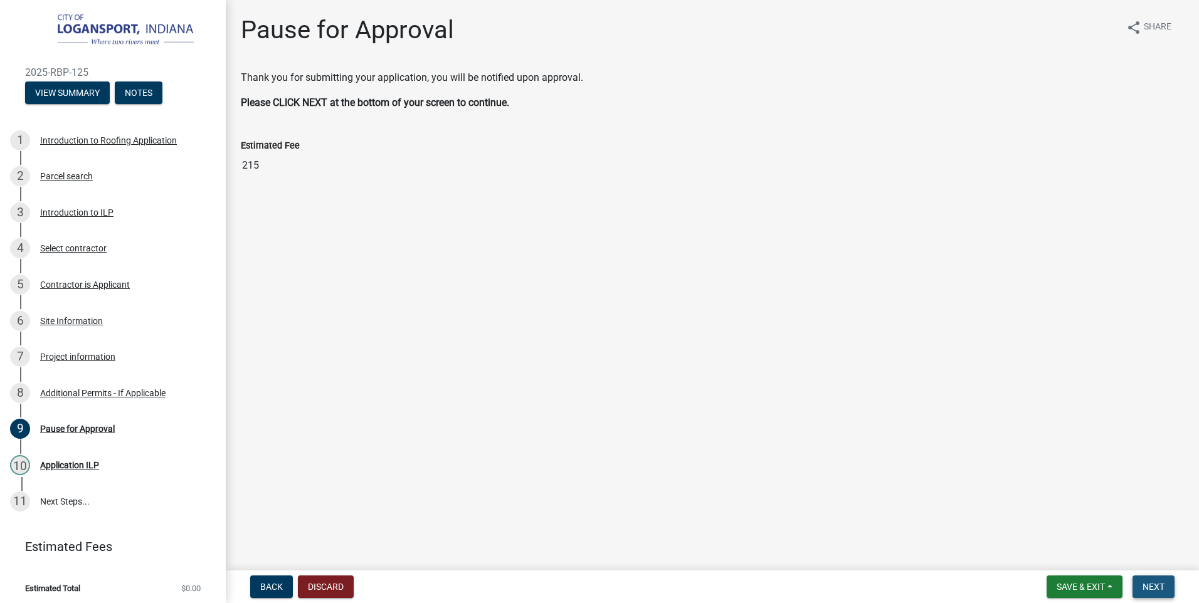
click at [1157, 580] on button "Next" at bounding box center [1154, 587] width 42 height 23
